Goal: Transaction & Acquisition: Purchase product/service

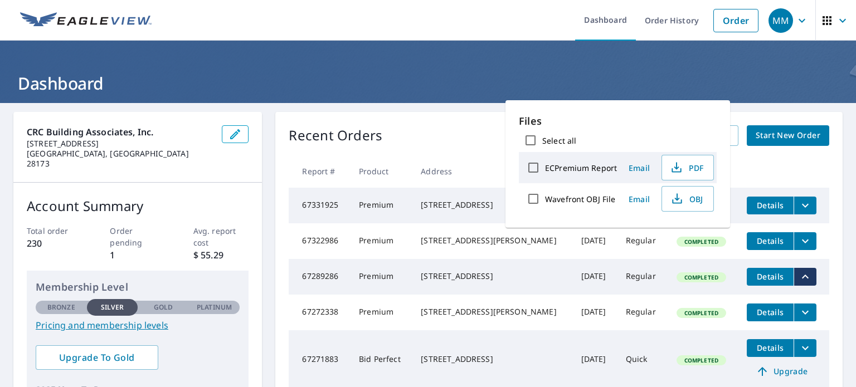
click at [791, 155] on th at bounding box center [783, 171] width 91 height 33
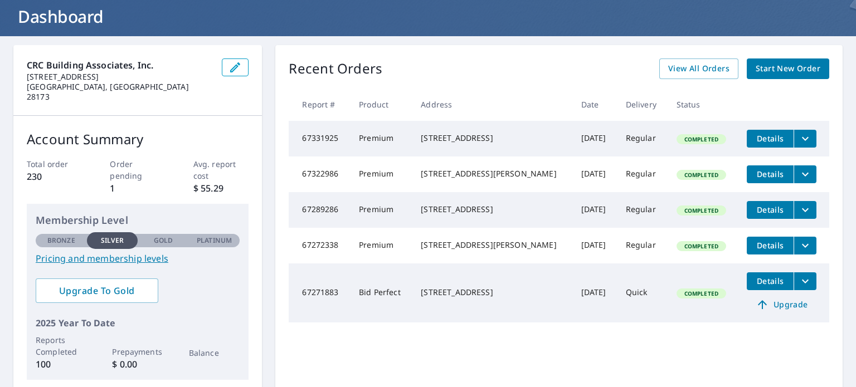
click at [782, 66] on span "Start New Order" at bounding box center [788, 69] width 65 height 14
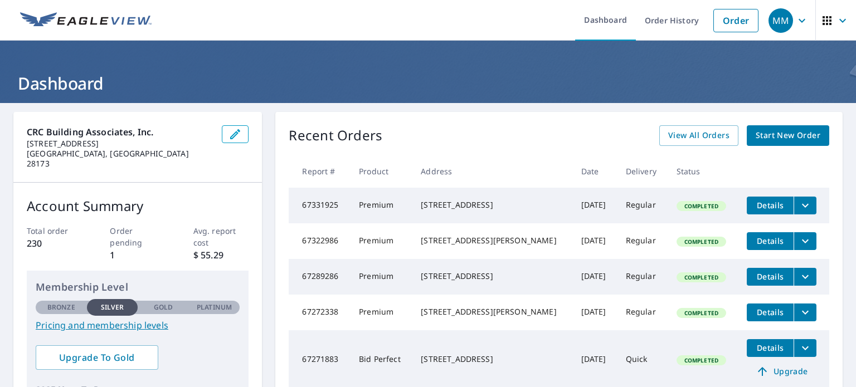
click at [790, 133] on span "Start New Order" at bounding box center [788, 136] width 65 height 14
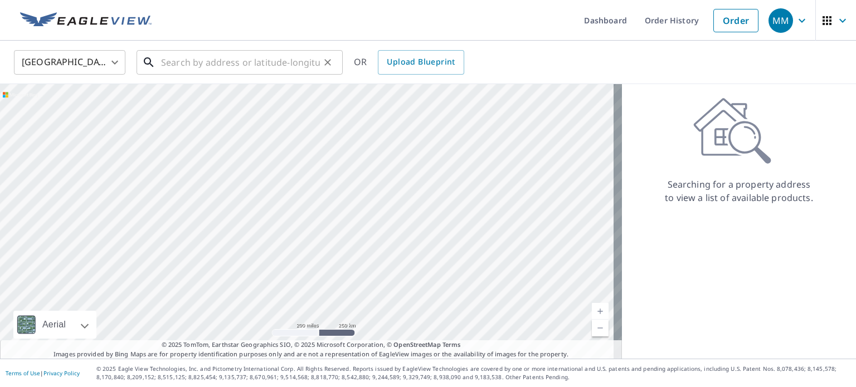
click at [220, 63] on input "text" at bounding box center [240, 62] width 159 height 31
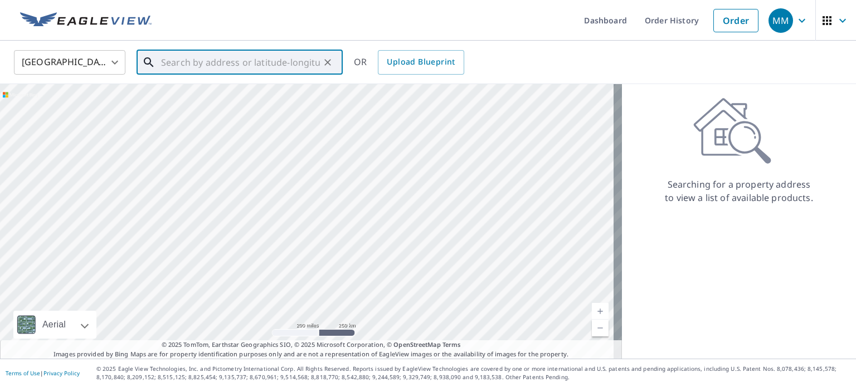
paste input "4211 Darwin Cir, Charlotte, NC, 28209"
type input "4"
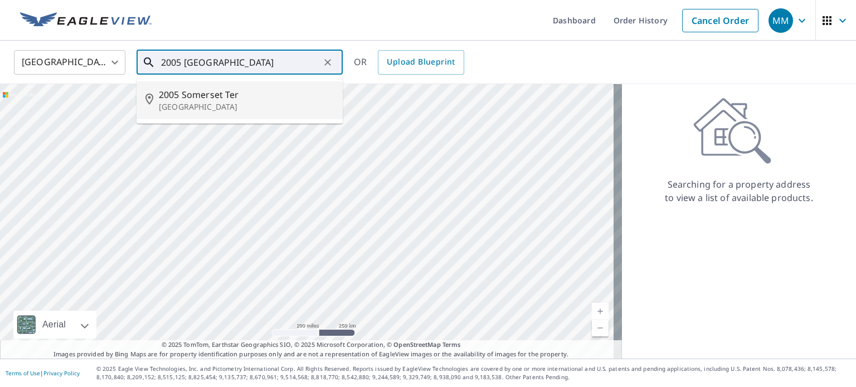
click at [240, 96] on span "2005 Somerset Ter" at bounding box center [246, 94] width 175 height 13
type input "2005 Somerset Ter Fort Mill, SC 29707"
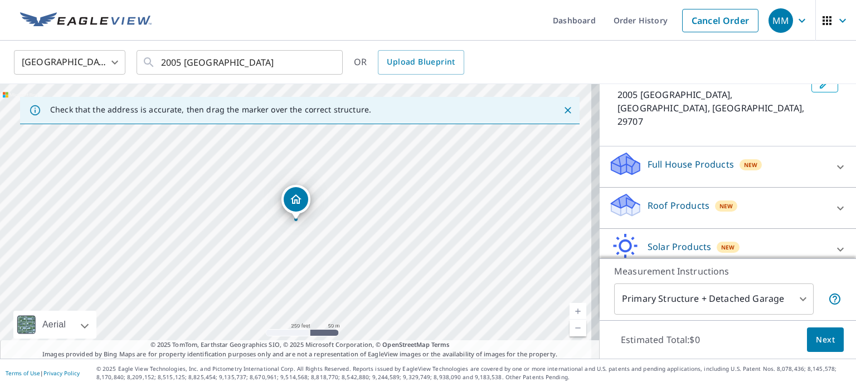
scroll to position [80, 0]
click at [777, 292] on body "MM MM Dashboard Order History Cancel Order MM United States US ​ 2005 Somerset …" at bounding box center [428, 193] width 856 height 387
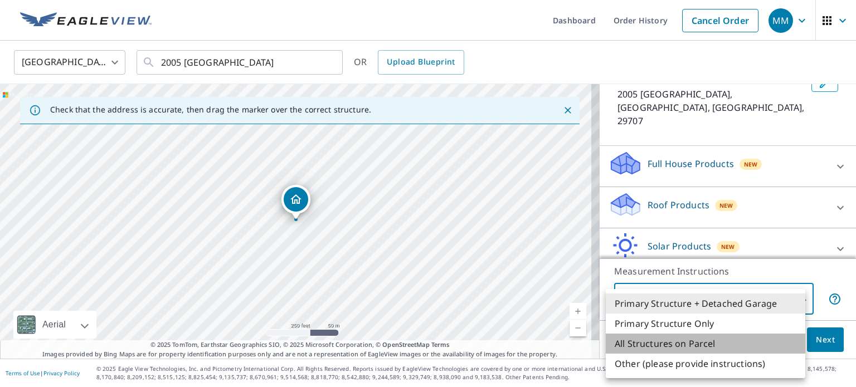
click at [745, 337] on li "All Structures on Parcel" at bounding box center [706, 344] width 200 height 20
type input "3"
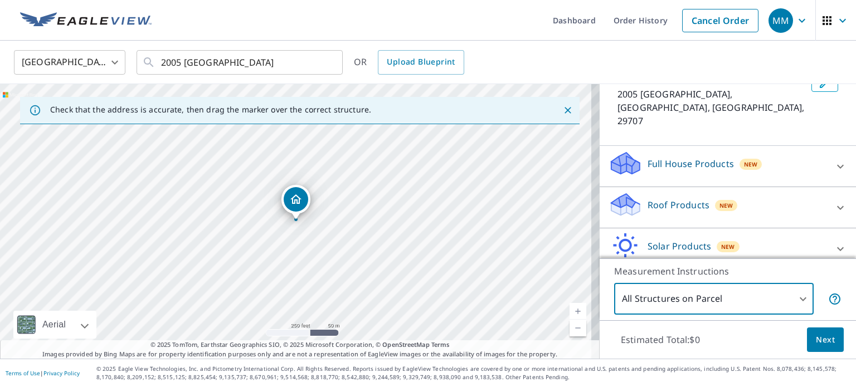
click at [834, 201] on icon at bounding box center [840, 207] width 13 height 13
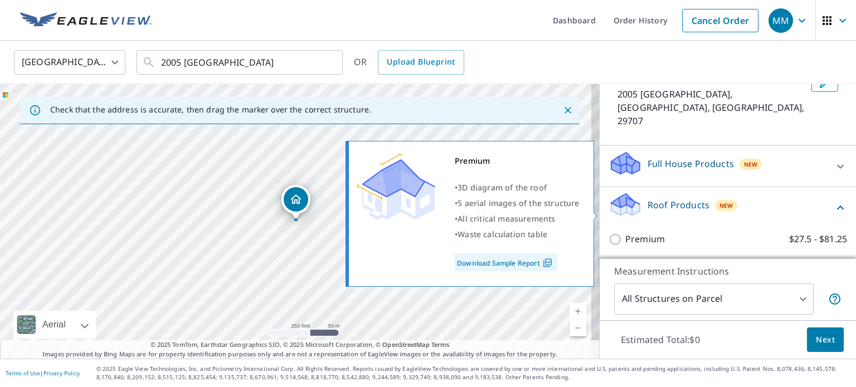
click at [625, 232] on p "Premium" at bounding box center [645, 239] width 40 height 14
click at [622, 233] on input "Premium $27.5 - $81.25" at bounding box center [617, 239] width 17 height 13
checkbox input "true"
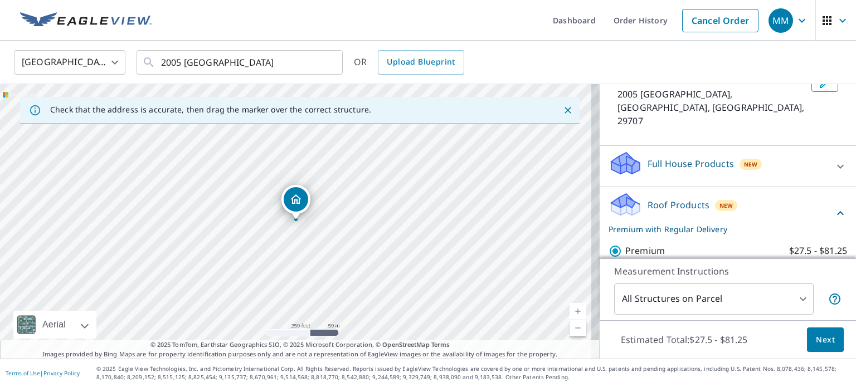
click at [818, 343] on span "Next" at bounding box center [825, 340] width 19 height 14
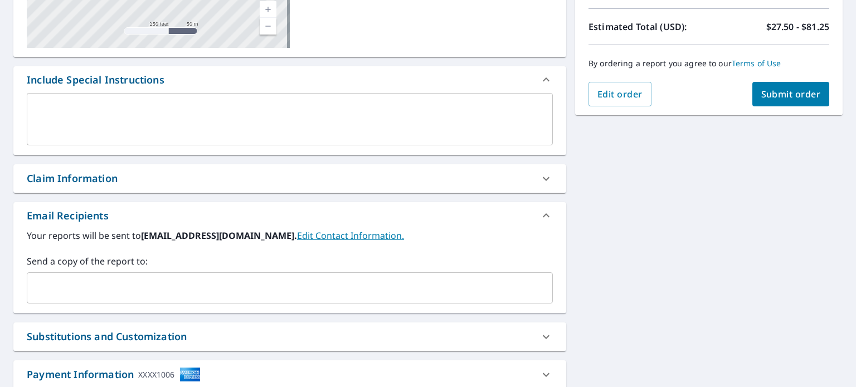
scroll to position [241, 0]
click at [165, 279] on input "text" at bounding box center [282, 287] width 500 height 21
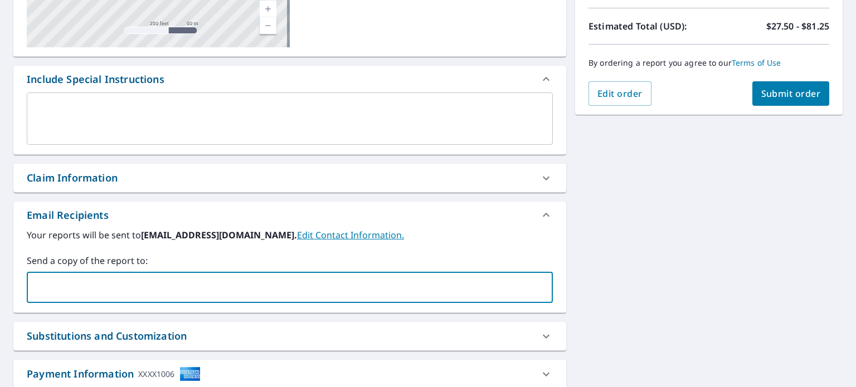
type input "delea.porcelli@gmail.com"
click at [767, 97] on span "Submit order" at bounding box center [792, 94] width 60 height 12
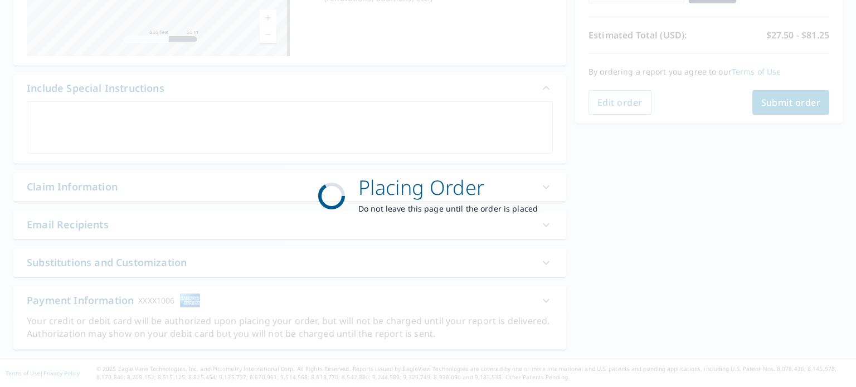
scroll to position [231, 0]
